Goal: Task Accomplishment & Management: Manage account settings

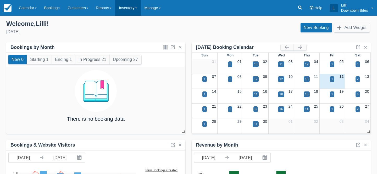
click at [130, 10] on link "Inventory" at bounding box center [127, 8] width 25 height 16
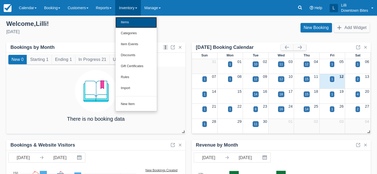
click at [133, 25] on link "Items" at bounding box center [136, 22] width 41 height 11
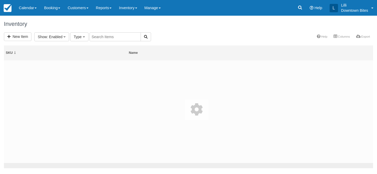
select select
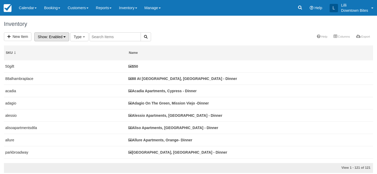
select select
click at [152, 39] on input "text" at bounding box center [173, 36] width 51 height 9
type input "hilltop"
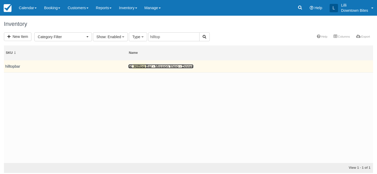
click at [154, 68] on link "Hilltop Bar - Mission Viejo - Dinner" at bounding box center [160, 66] width 65 height 4
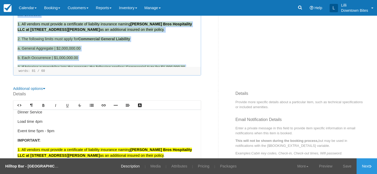
scroll to position [43, 0]
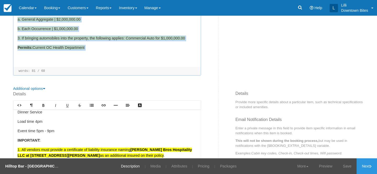
drag, startPoint x: 18, startPoint y: 28, endPoint x: 60, endPoint y: 75, distance: 63.4
click at [60, 75] on div "Rich text editor •Booking Limitations: Once •Resident Event - Tap Takeover •GUA…" at bounding box center [107, 31] width 188 height 90
copy div "IMPORTANT: 1. All vendors must provide a certificate of liability insurance nam…"
click at [27, 9] on link "Calendar" at bounding box center [27, 8] width 25 height 16
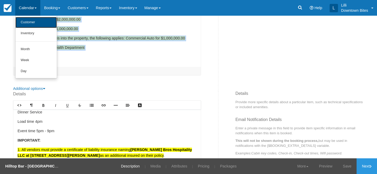
click at [30, 23] on link "Customer" at bounding box center [35, 22] width 41 height 11
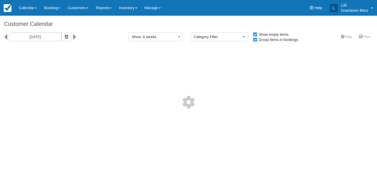
select select
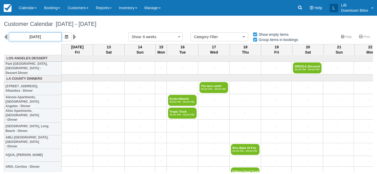
click at [43, 37] on input "09/12/25" at bounding box center [35, 36] width 53 height 9
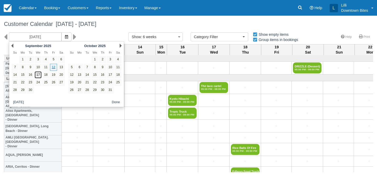
click at [37, 74] on link "17" at bounding box center [38, 75] width 7 height 7
type input "09/17/25"
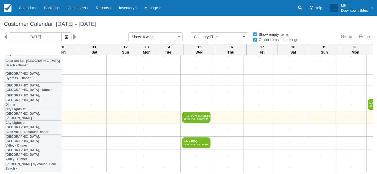
scroll to position [1007, 714]
